Goal: Task Accomplishment & Management: Use online tool/utility

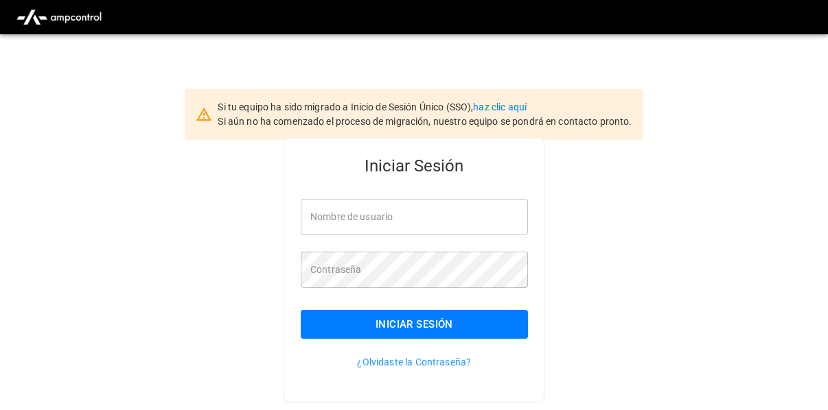
type input "**********"
click at [394, 310] on div "Iniciar Sesión" at bounding box center [406, 313] width 244 height 51
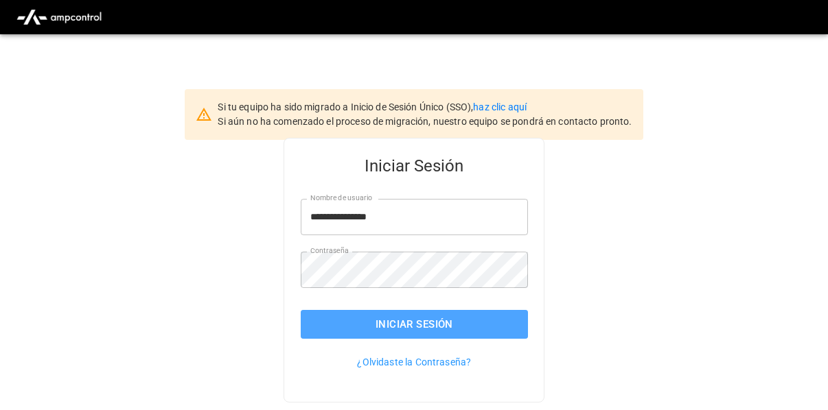
click at [426, 329] on button "Iniciar Sesión" at bounding box center [414, 324] width 227 height 29
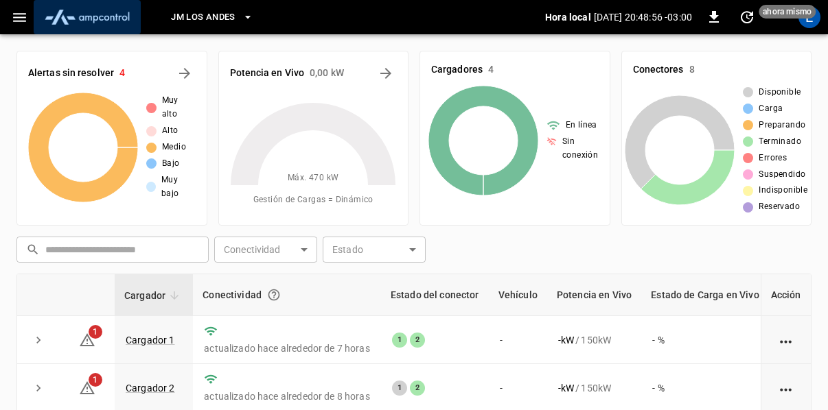
click at [80, 13] on img "menú" at bounding box center [87, 17] width 96 height 26
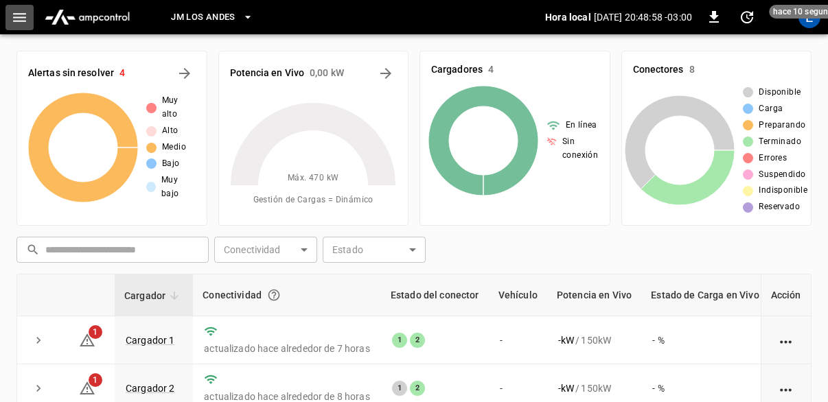
click at [26, 13] on icon "button" at bounding box center [19, 17] width 17 height 17
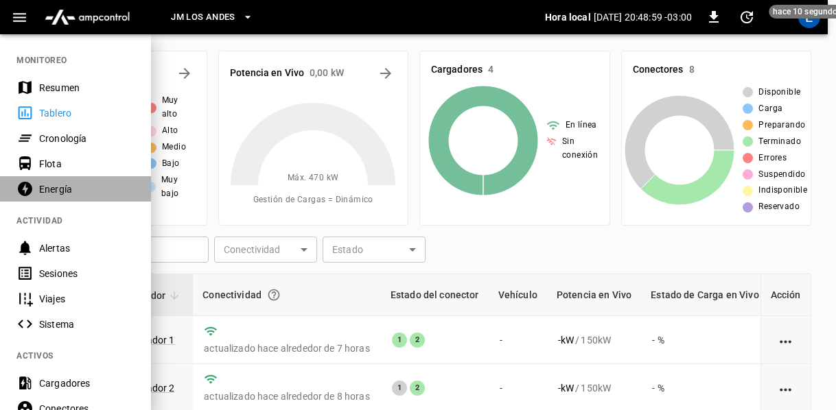
click at [65, 189] on div "Energía" at bounding box center [86, 190] width 95 height 14
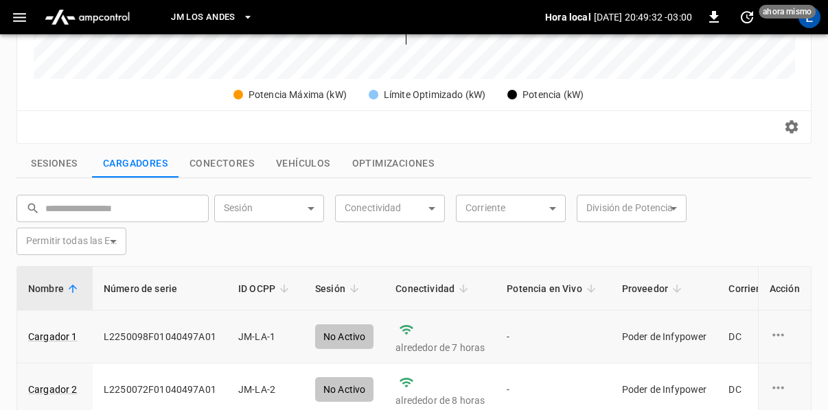
scroll to position [391, 0]
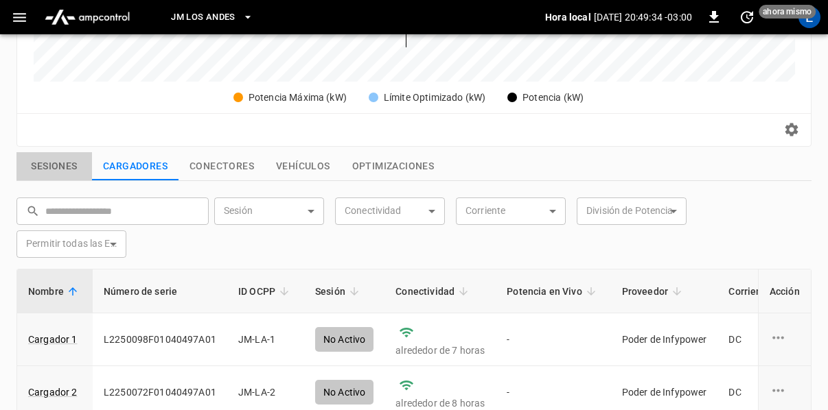
click at [62, 161] on button "Sesiones" at bounding box center [54, 166] width 76 height 29
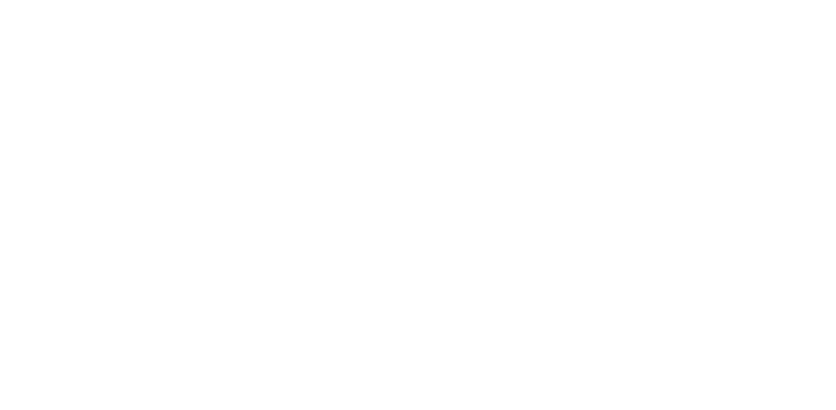
scroll to position [0, 0]
